Goal: Transaction & Acquisition: Obtain resource

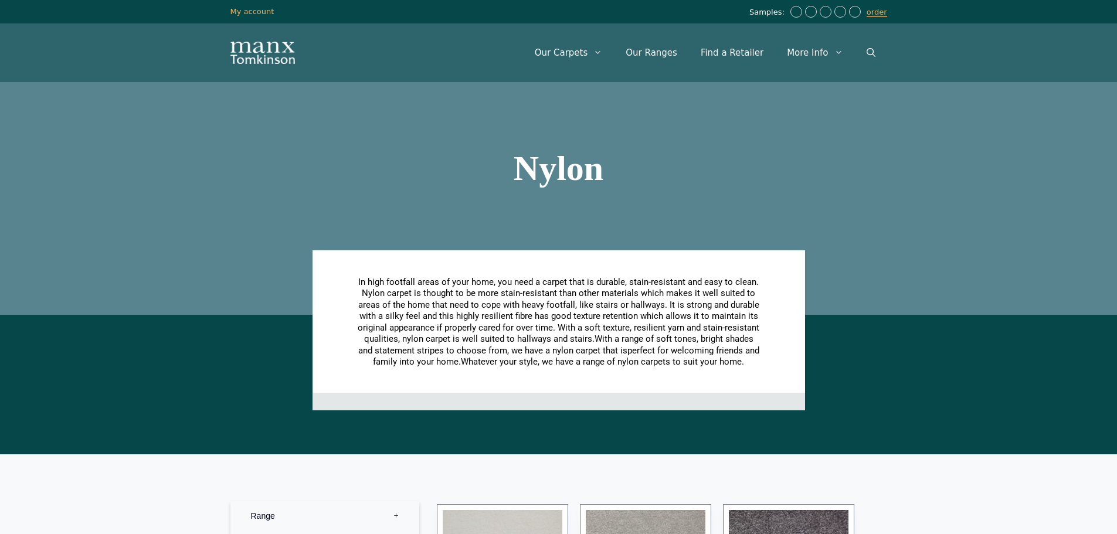
scroll to position [352, 0]
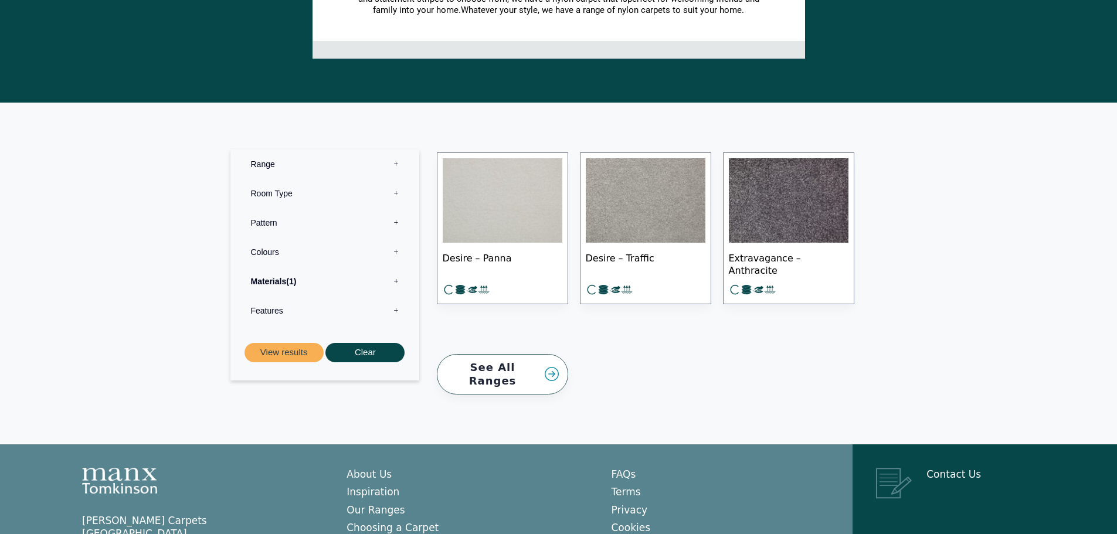
click at [394, 278] on label "Materials 1" at bounding box center [324, 281] width 171 height 29
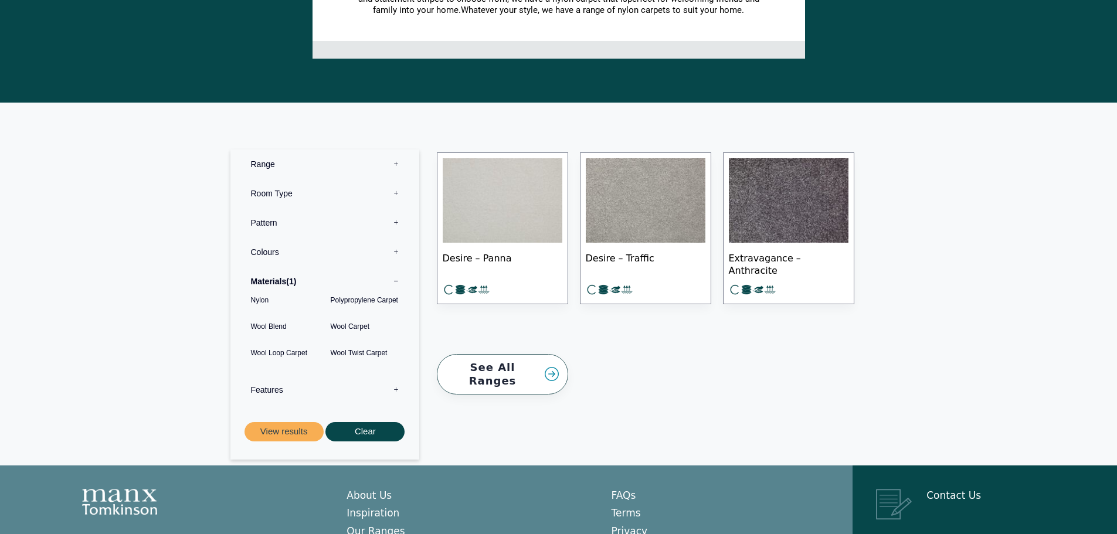
click at [538, 362] on link "See All Ranges" at bounding box center [502, 374] width 131 height 40
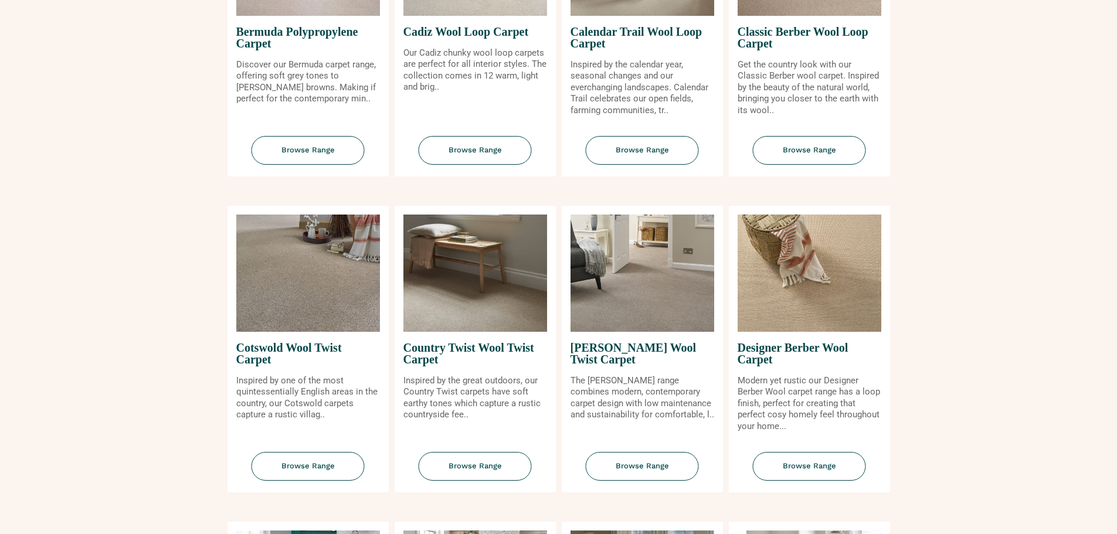
scroll to position [352, 0]
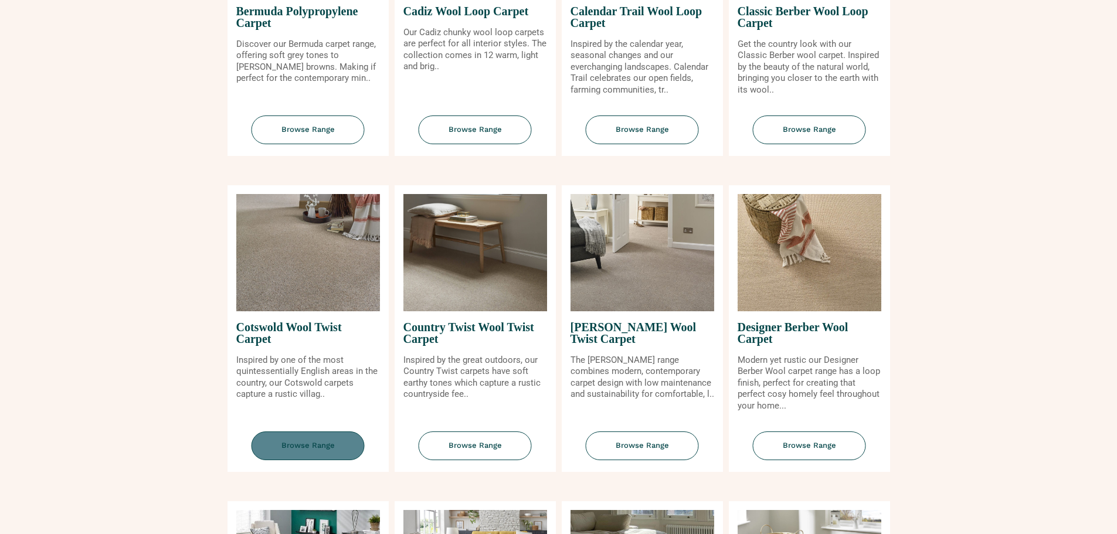
click at [335, 454] on span "Browse Range" at bounding box center [308, 446] width 113 height 29
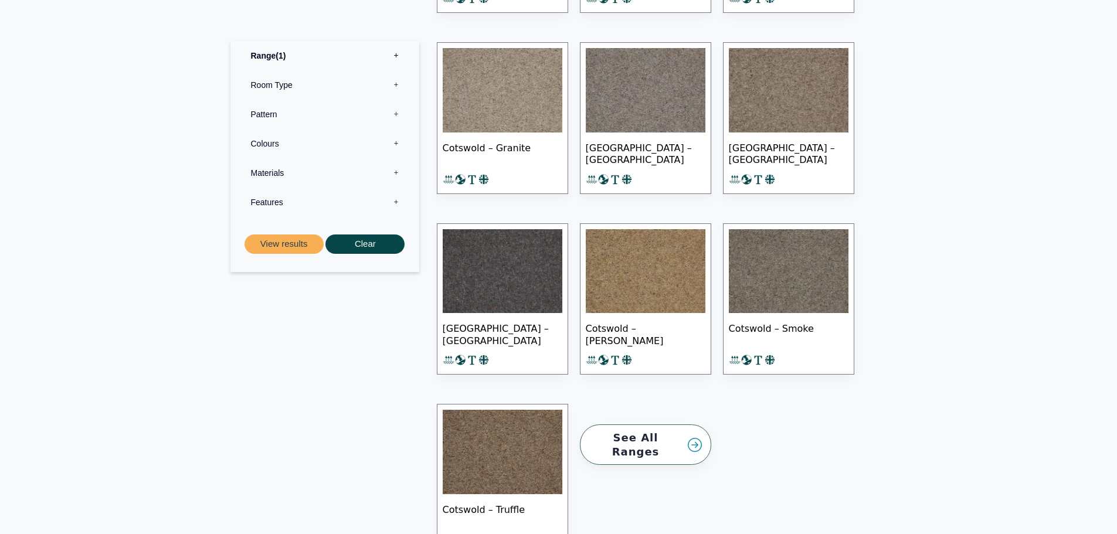
scroll to position [704, 0]
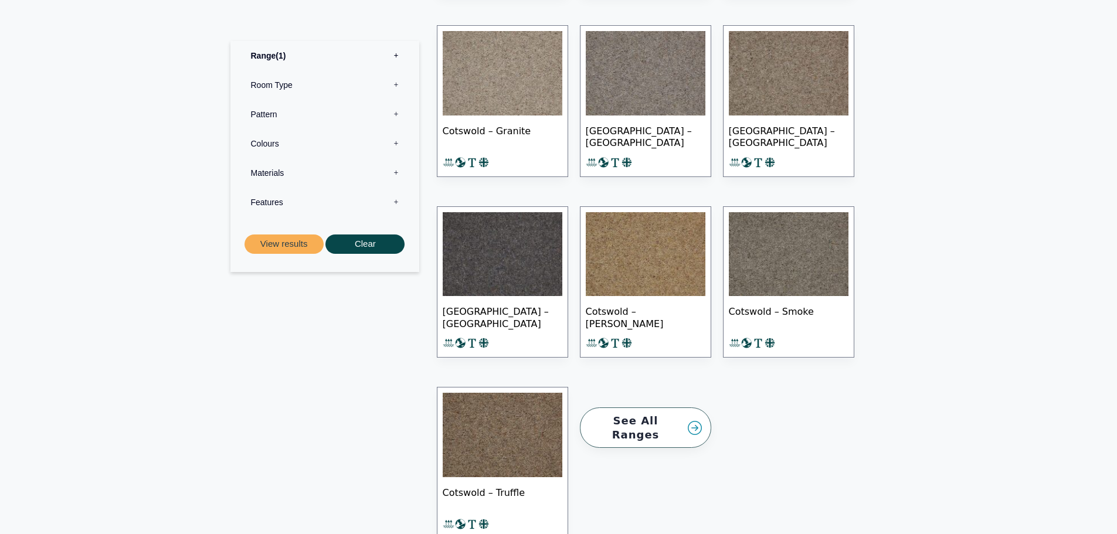
click at [782, 269] on img at bounding box center [789, 254] width 120 height 84
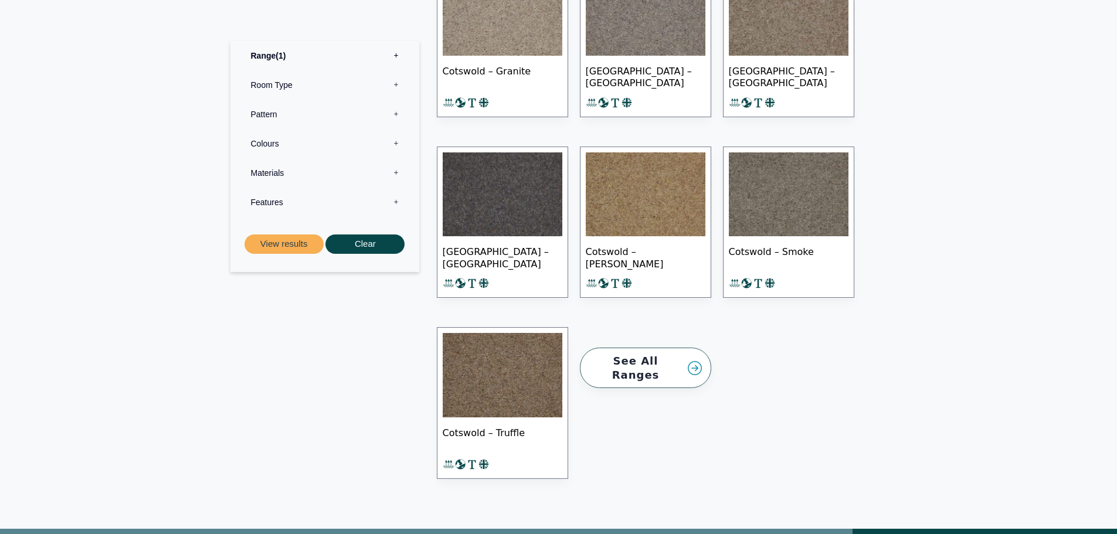
scroll to position [821, 0]
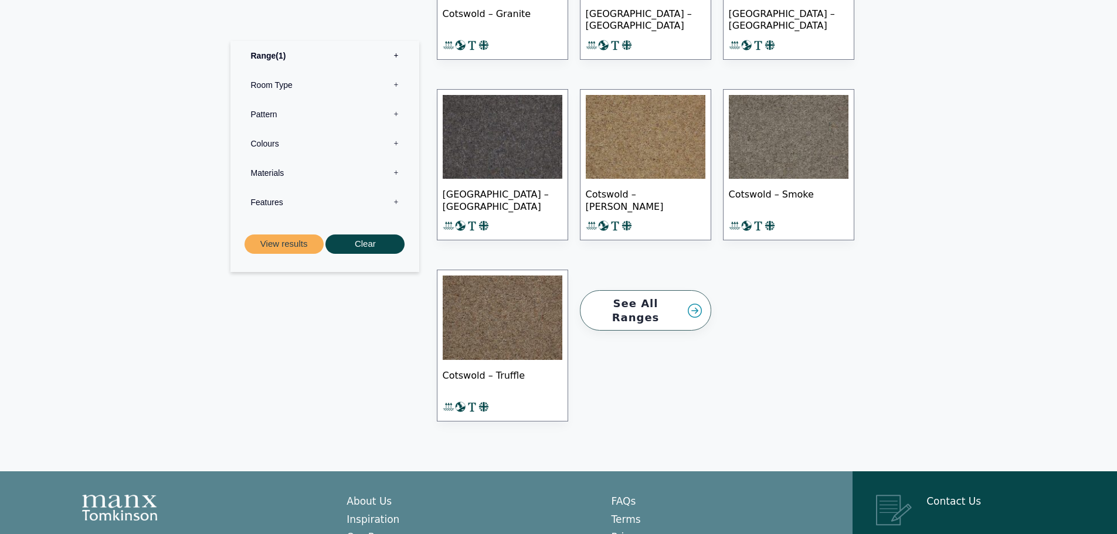
click at [494, 348] on img at bounding box center [503, 318] width 120 height 84
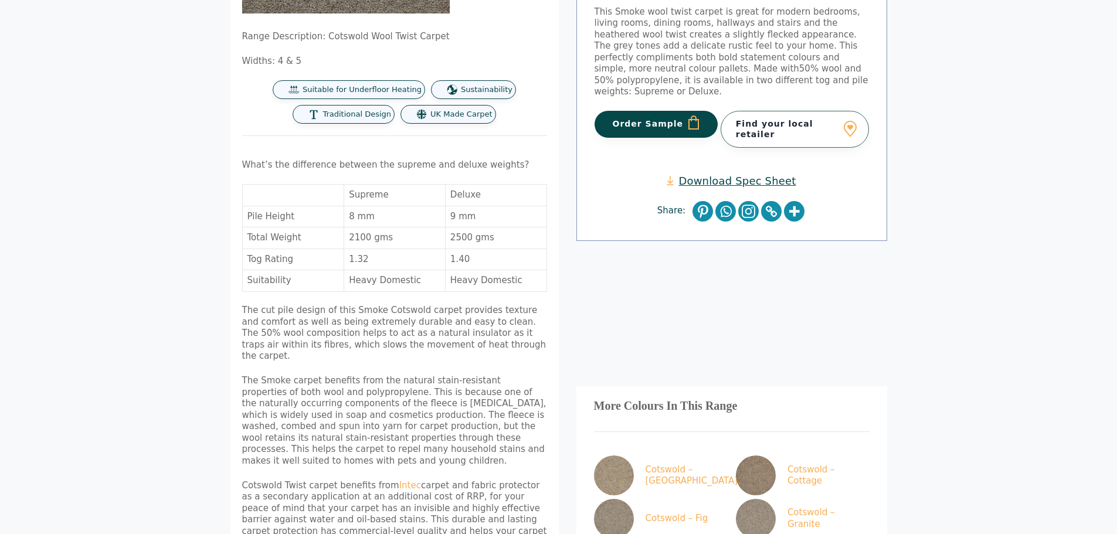
scroll to position [176, 0]
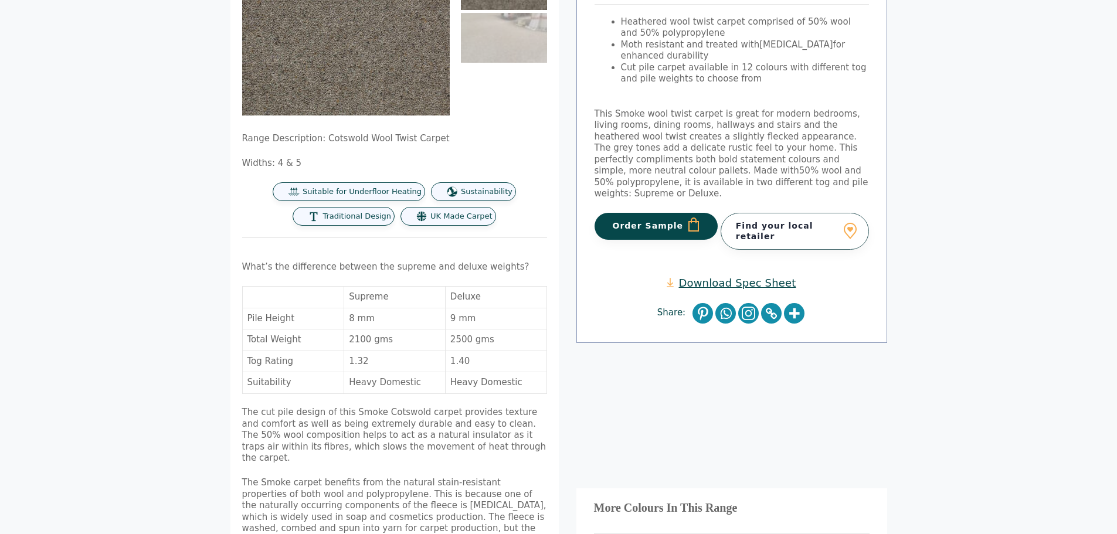
click at [647, 220] on button "Order Sample" at bounding box center [657, 226] width 124 height 27
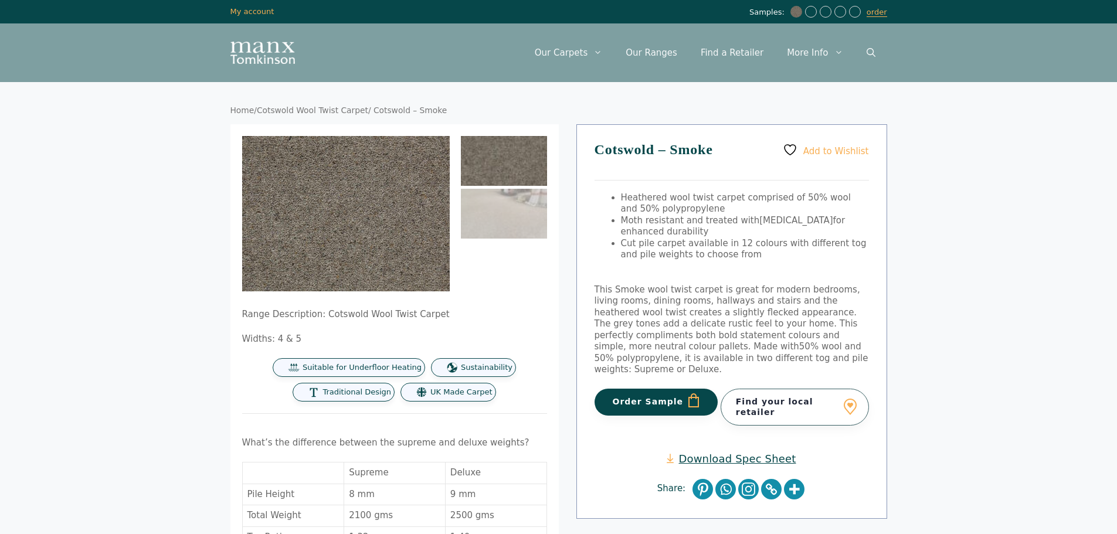
scroll to position [176, 0]
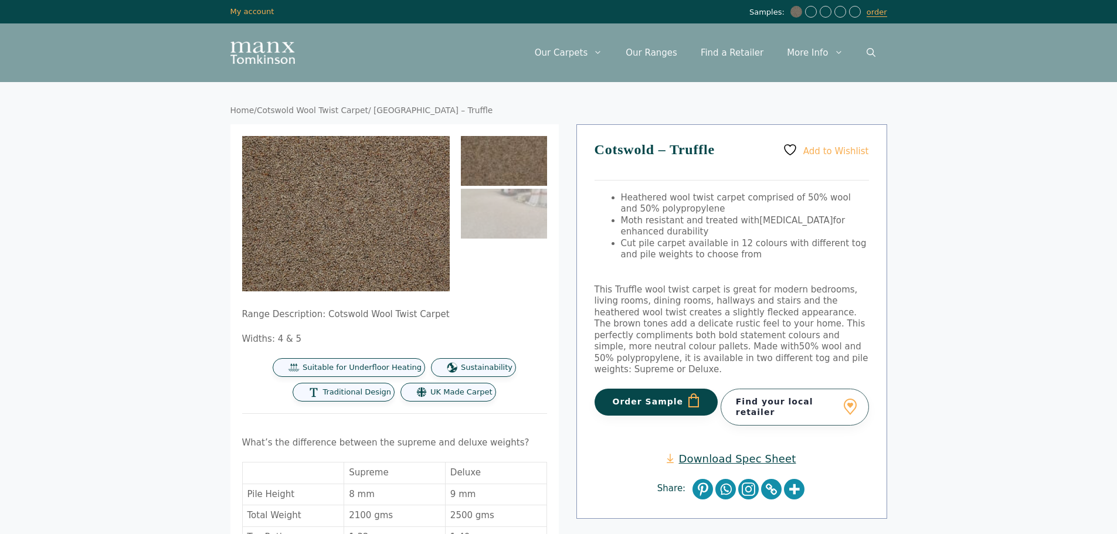
click at [620, 389] on button "Order Sample" at bounding box center [657, 402] width 124 height 27
click at [259, 53] on img "Site" at bounding box center [262, 53] width 64 height 22
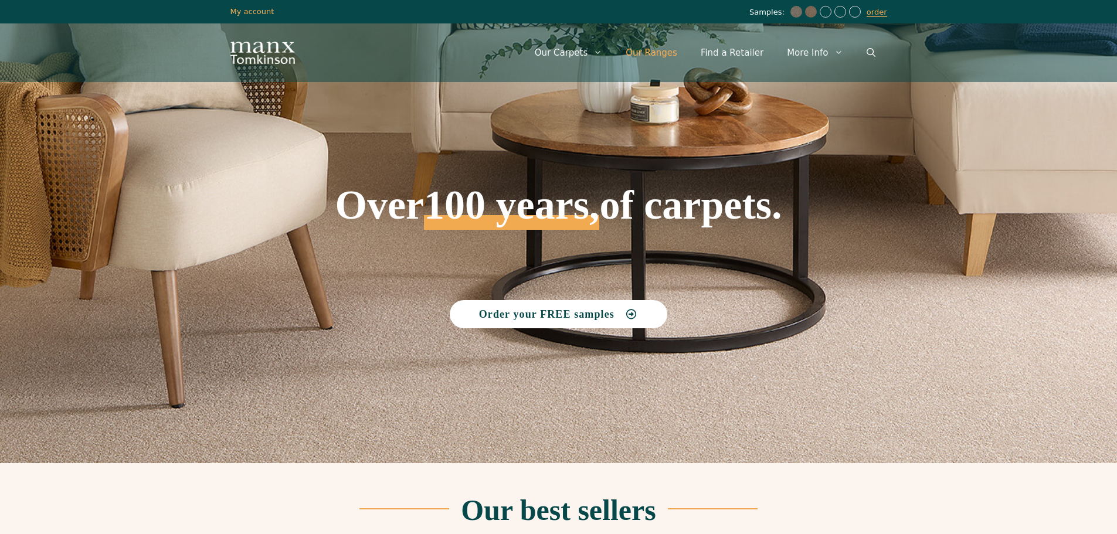
click at [667, 53] on link "Our Ranges" at bounding box center [651, 52] width 75 height 35
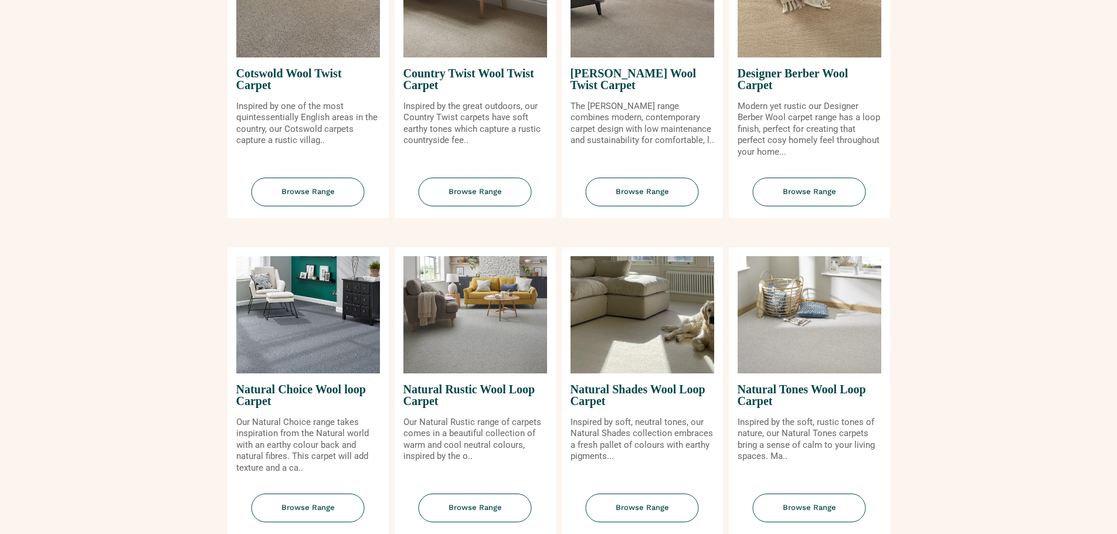
scroll to position [704, 0]
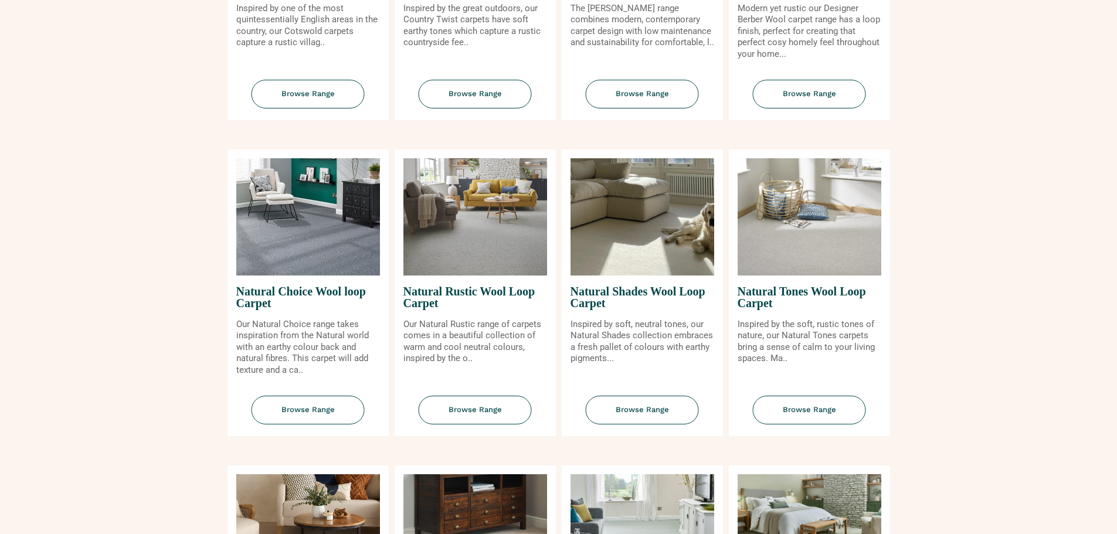
click at [49, 287] on section "Bermuda Polypropylene Carpet Discover our Bermuda carpet range, offering soft g…" at bounding box center [558, 302] width 1117 height 1592
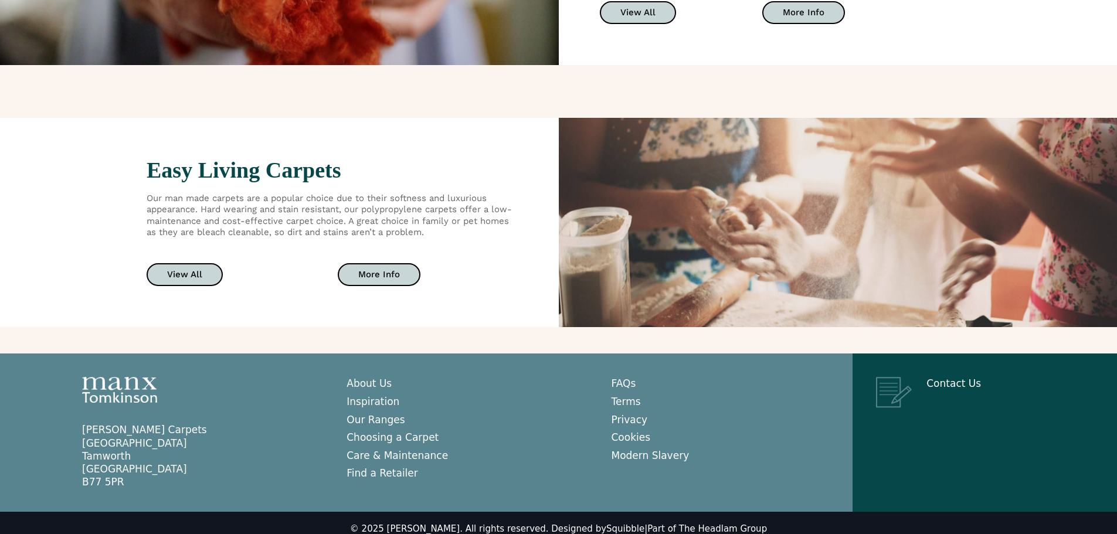
scroll to position [2052, 0]
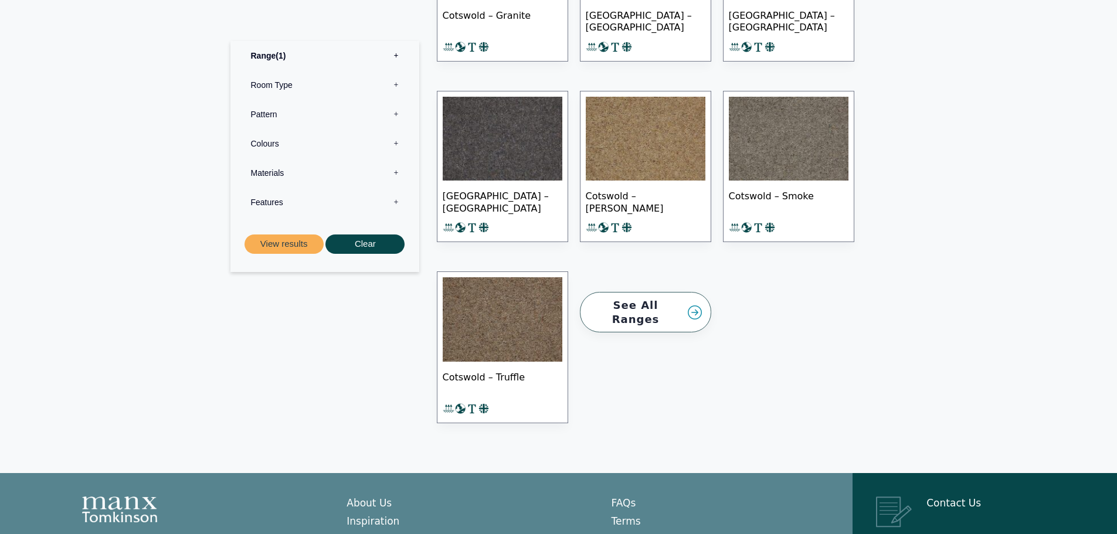
scroll to position [821, 0]
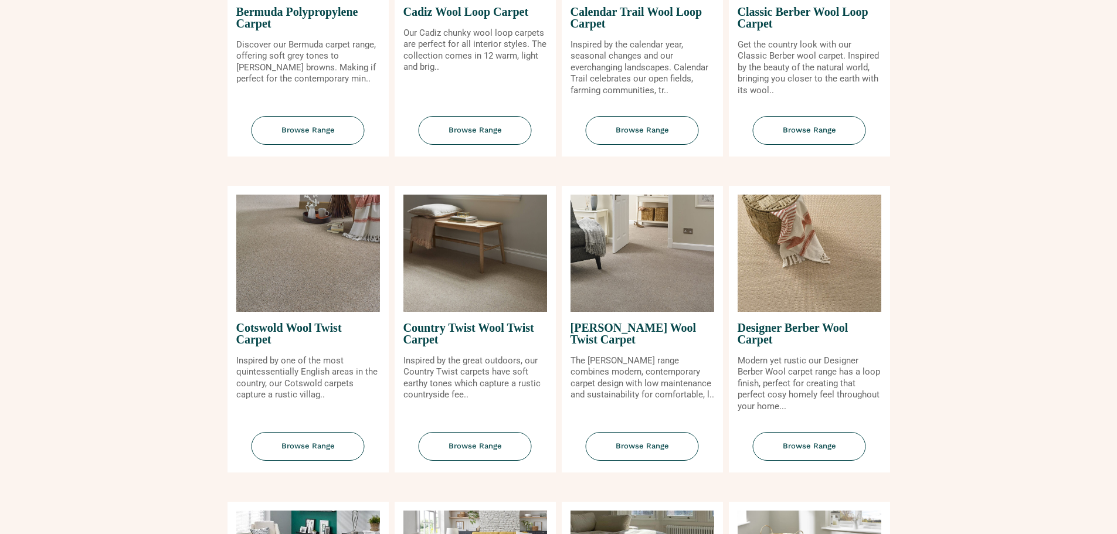
scroll to position [352, 0]
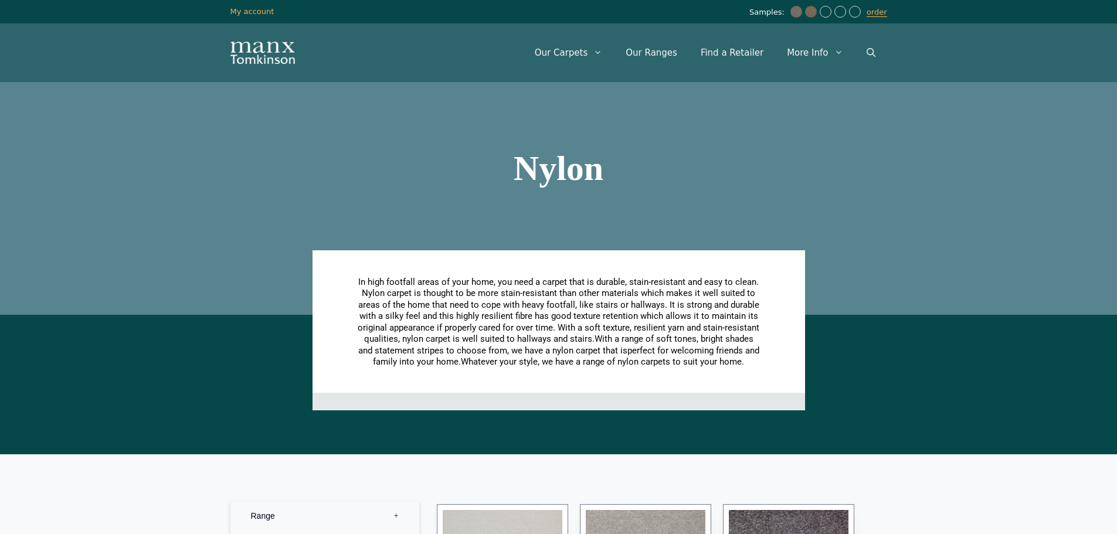
scroll to position [352, 0]
